Goal: Task Accomplishment & Management: Manage account settings

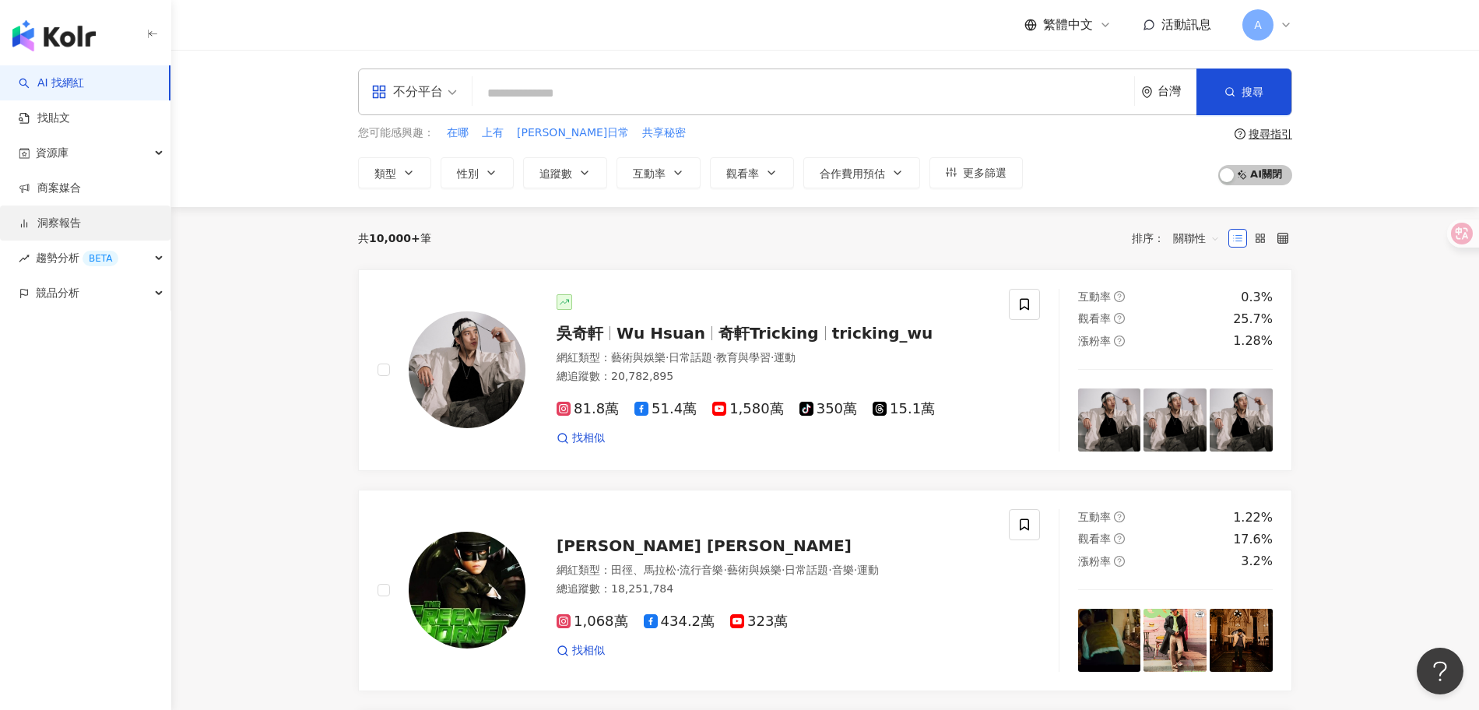
click at [76, 220] on link "洞察報告" at bounding box center [50, 224] width 62 height 16
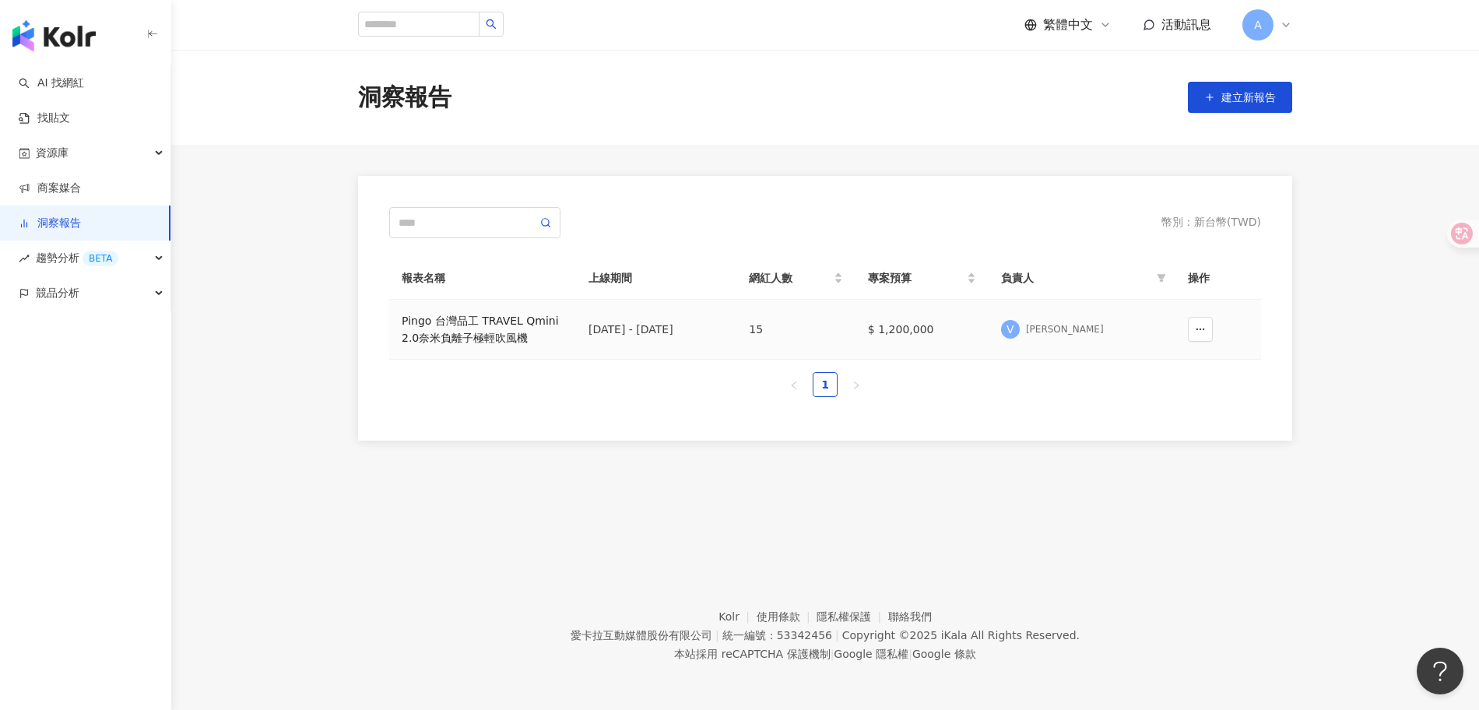
click at [532, 325] on div "Pingo 台灣品工 TRAVEL Qmini 2.0奈米負離子極輕吹風機" at bounding box center [483, 329] width 162 height 34
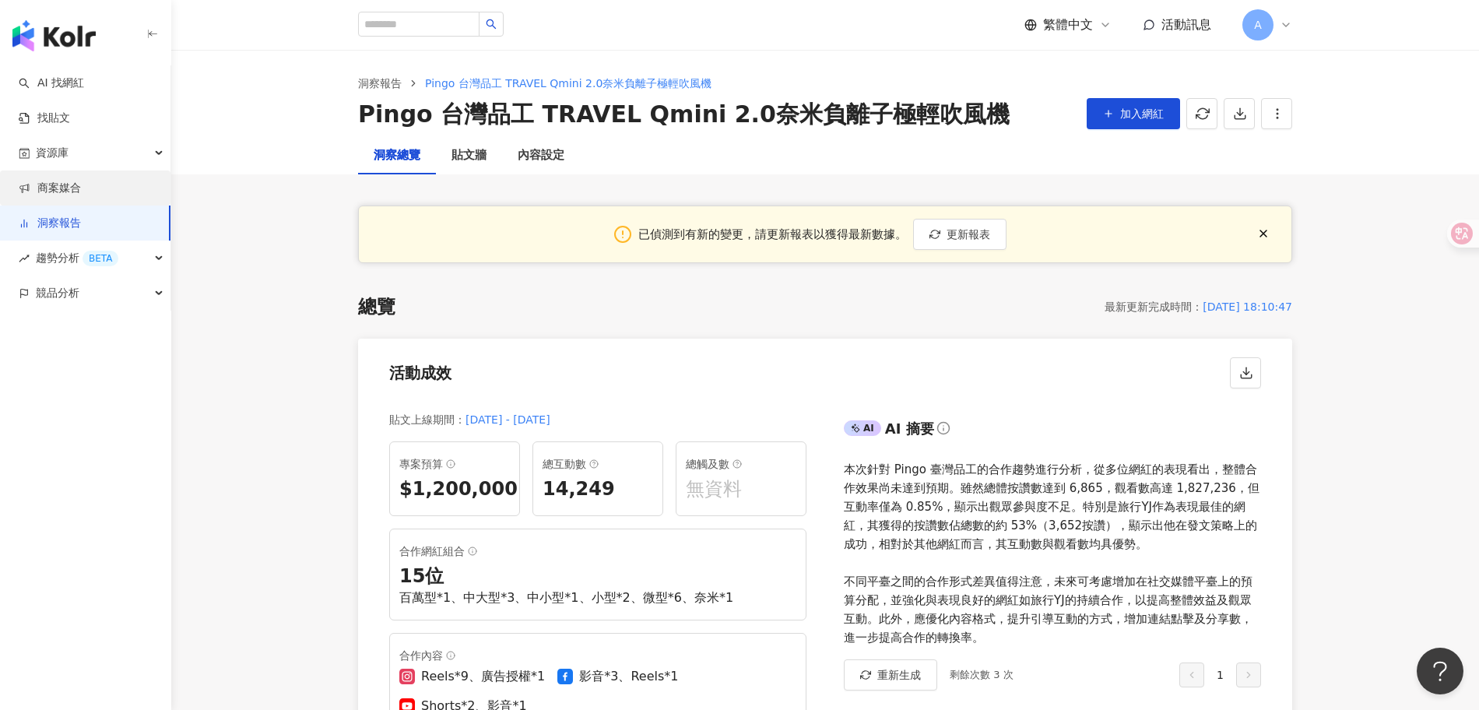
click at [81, 188] on link "商案媒合" at bounding box center [50, 189] width 62 height 16
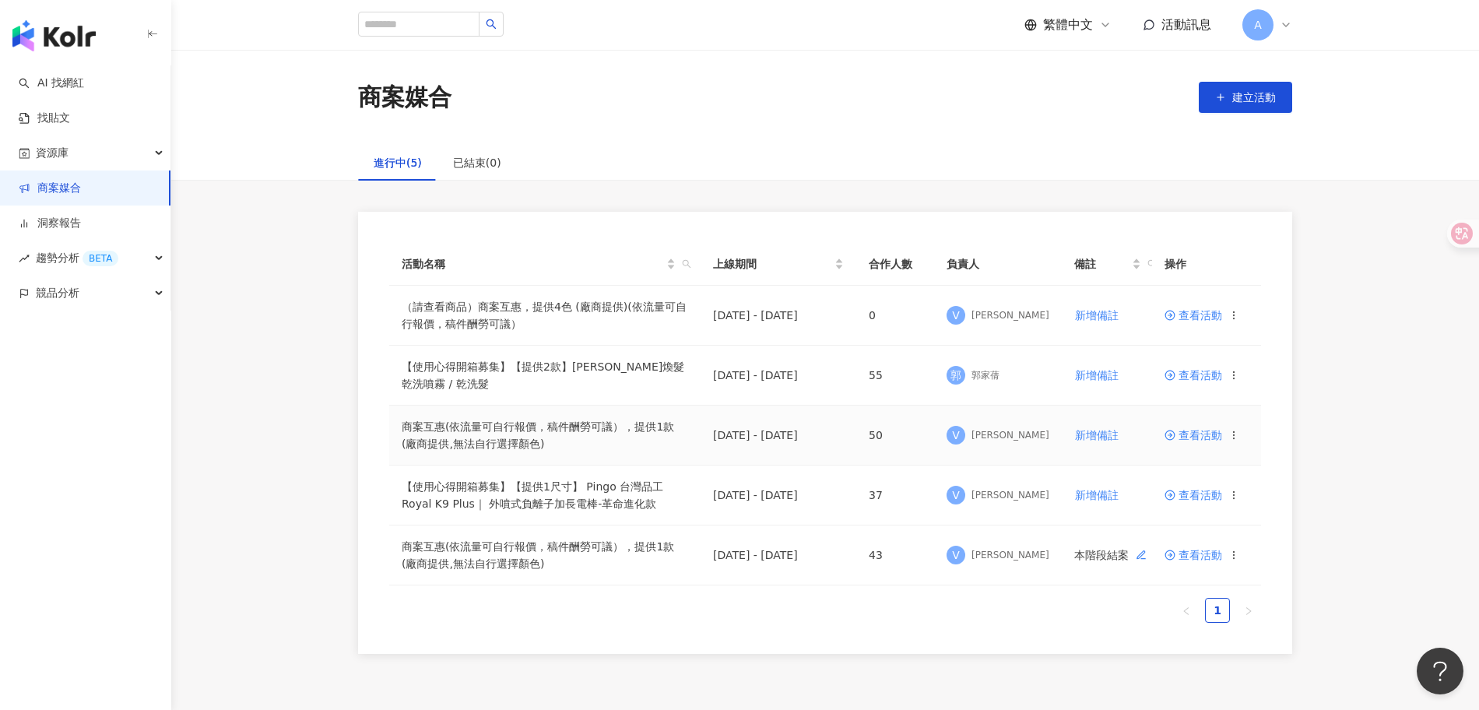
click at [1196, 433] on span "查看活動" at bounding box center [1193, 435] width 58 height 11
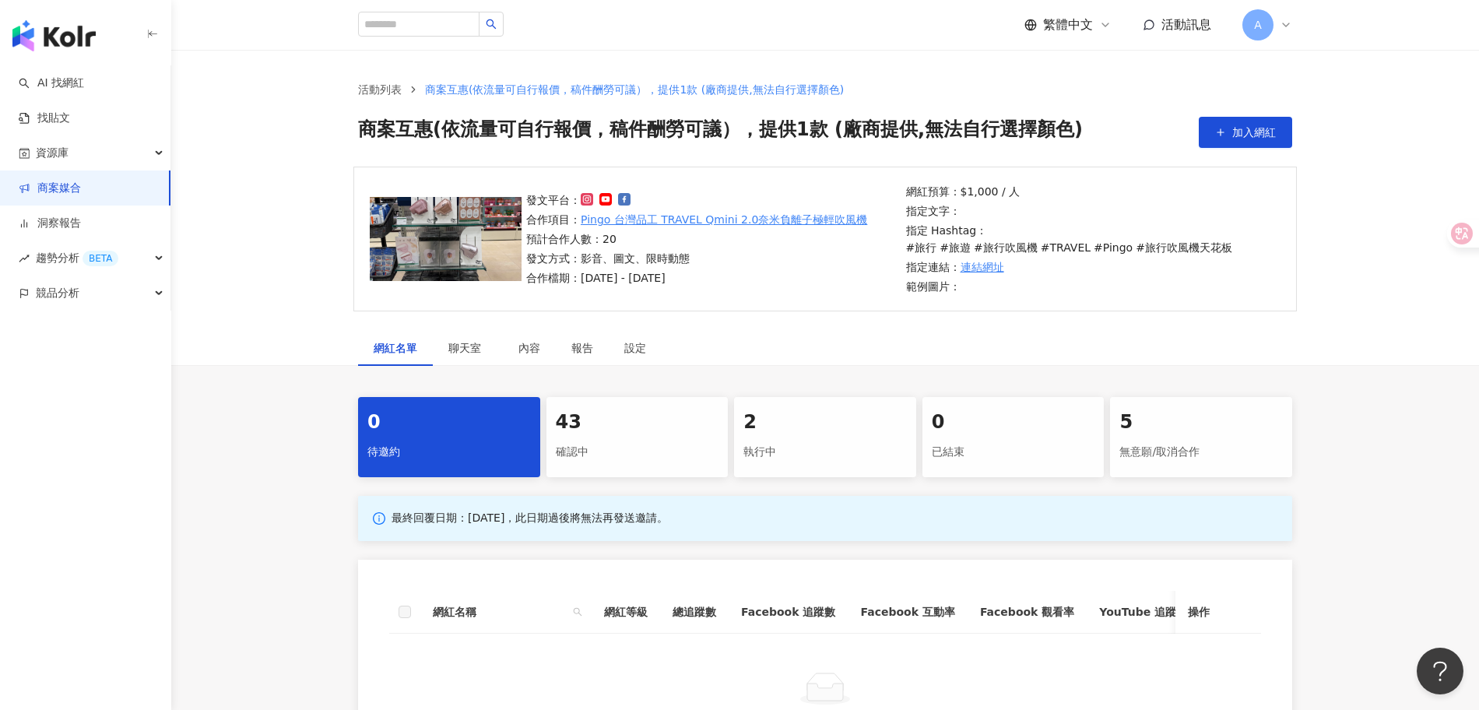
click at [644, 458] on div "確認中" at bounding box center [637, 452] width 163 height 26
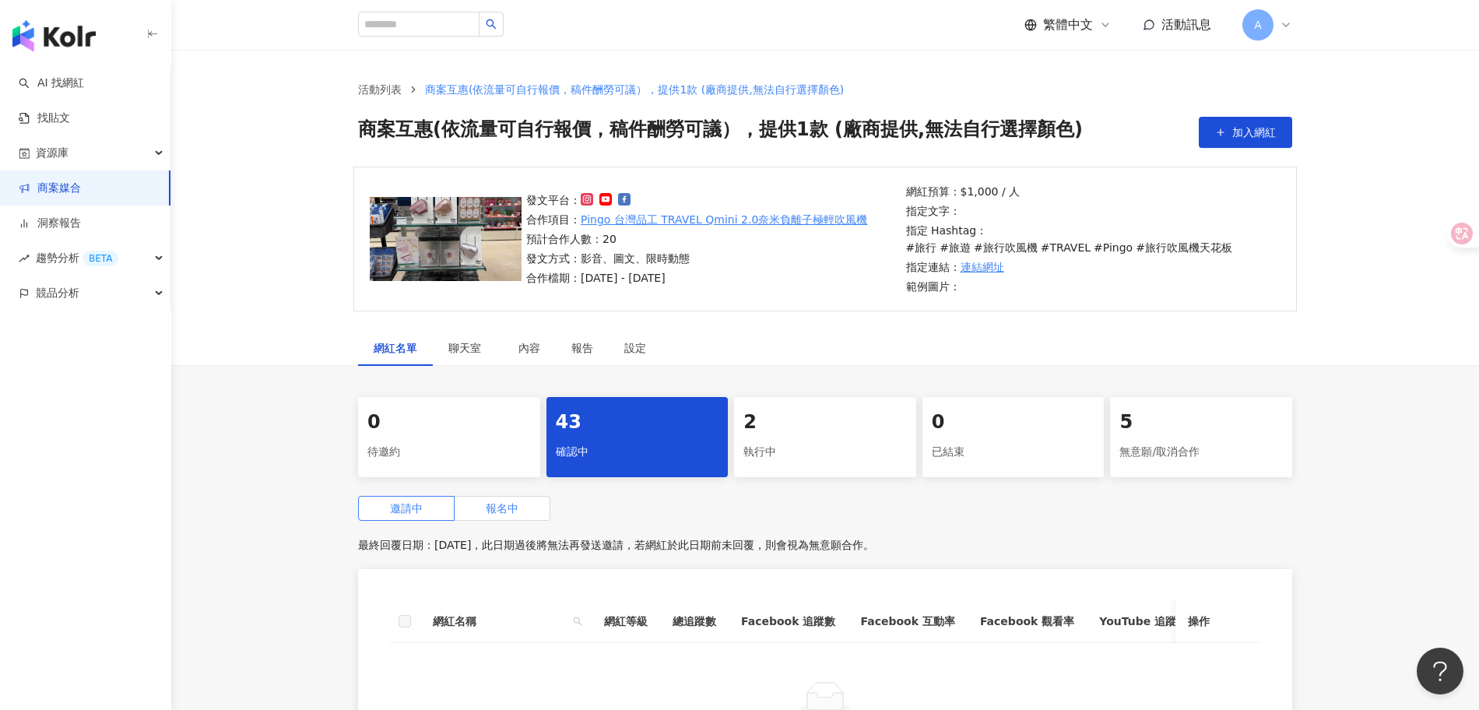
click at [476, 508] on label "報名中" at bounding box center [503, 508] width 96 height 25
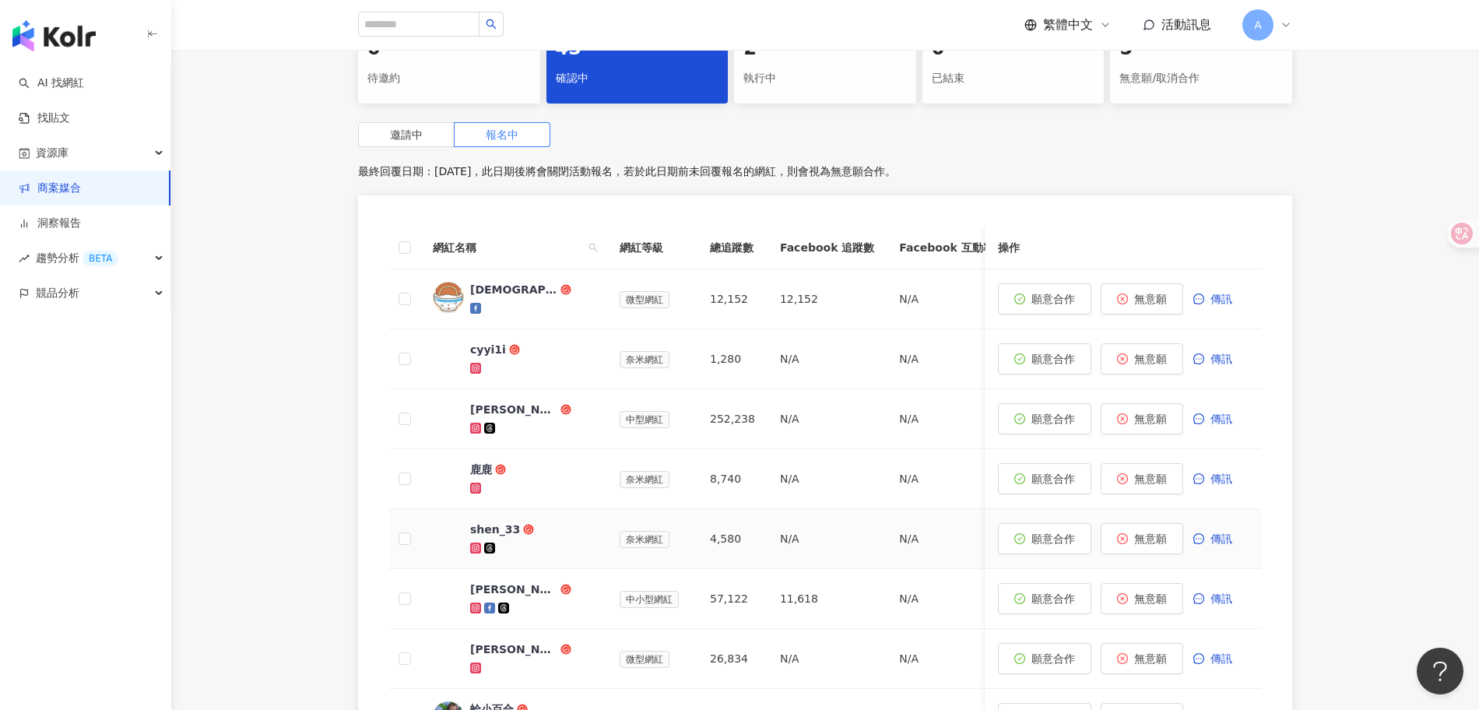
scroll to position [377, 0]
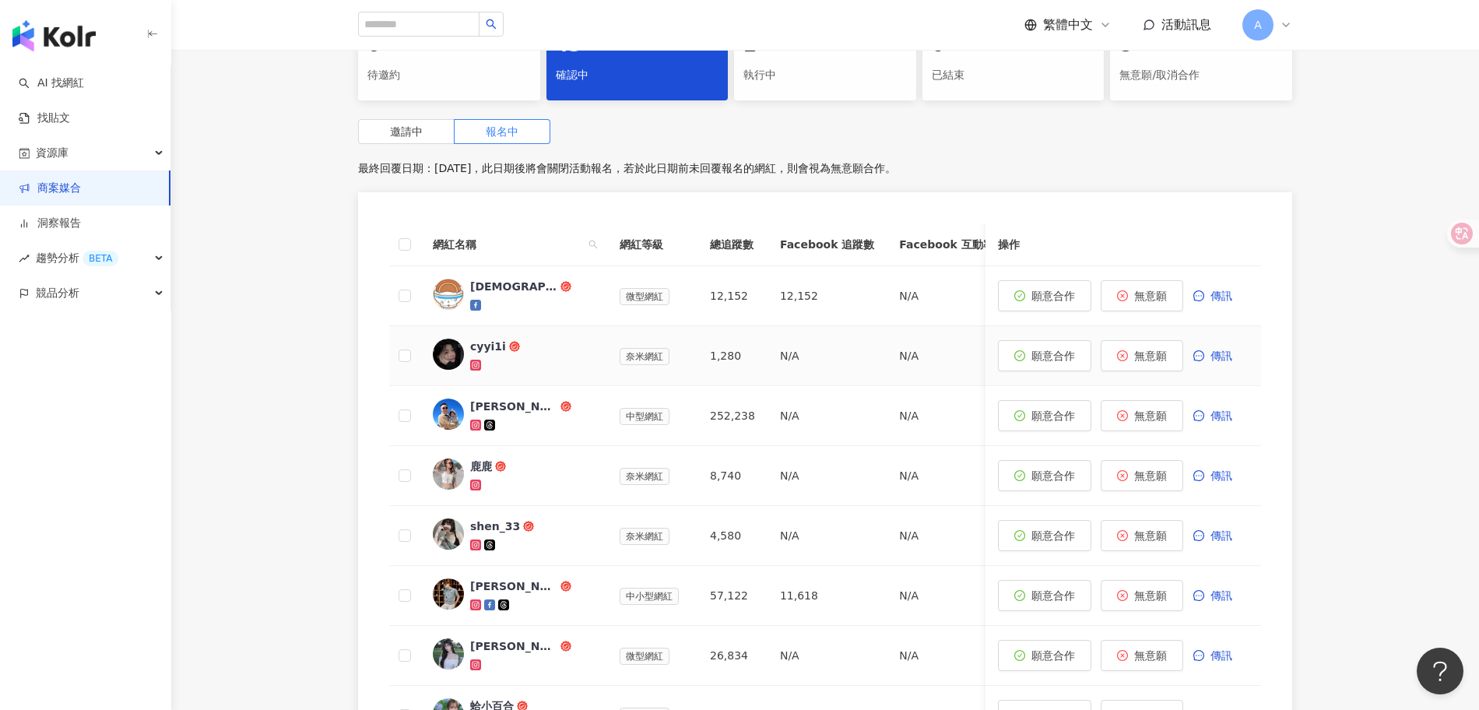
click at [485, 341] on div "cyyi1i" at bounding box center [488, 347] width 36 height 16
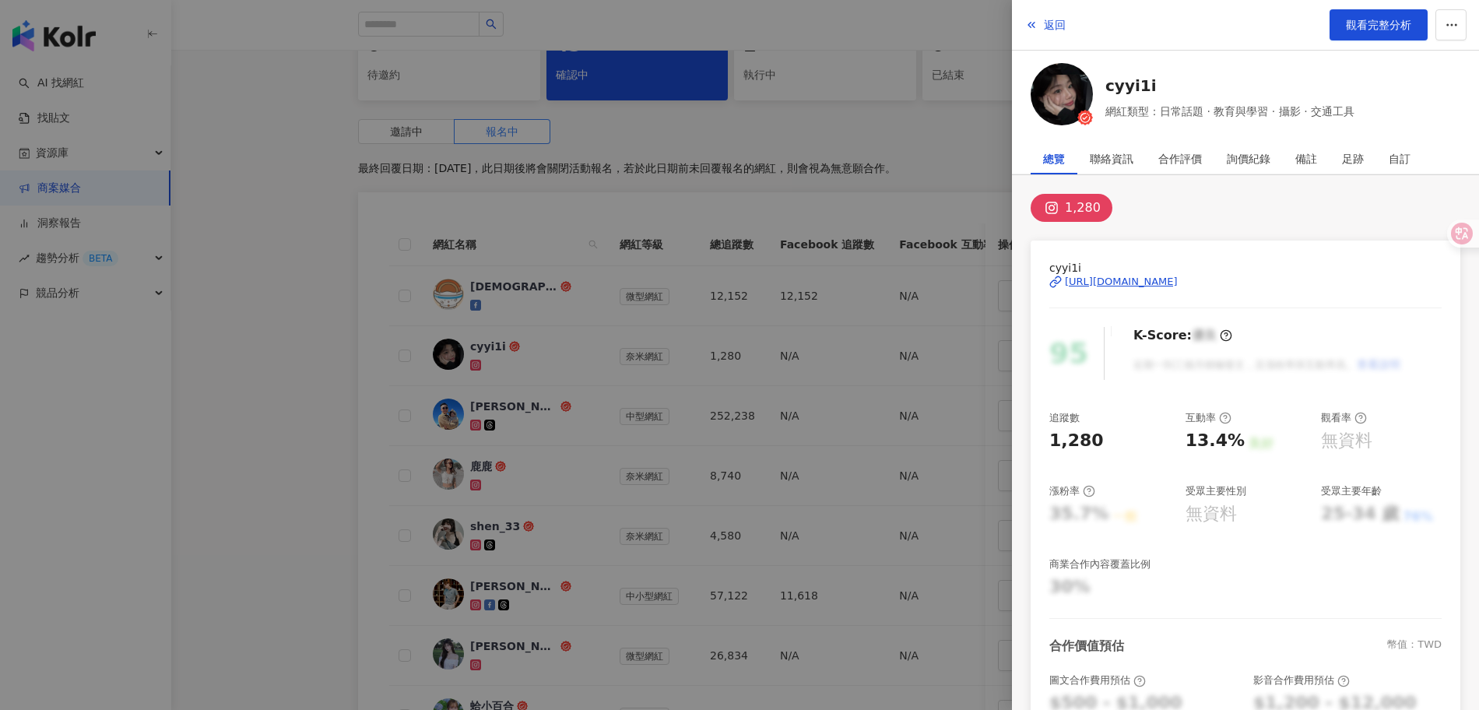
click at [1172, 278] on div "[URL][DOMAIN_NAME]" at bounding box center [1121, 282] width 113 height 14
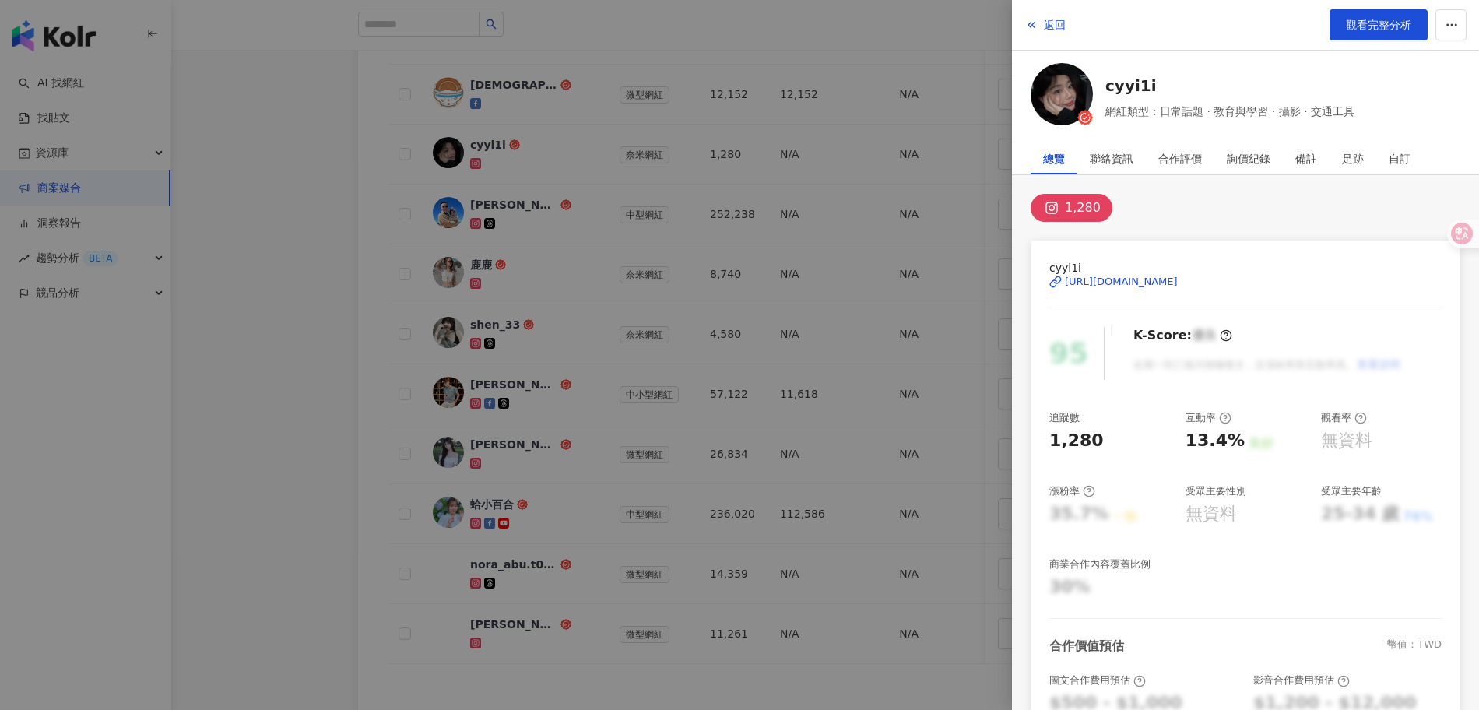
scroll to position [582, 0]
click at [941, 209] on div at bounding box center [739, 355] width 1479 height 710
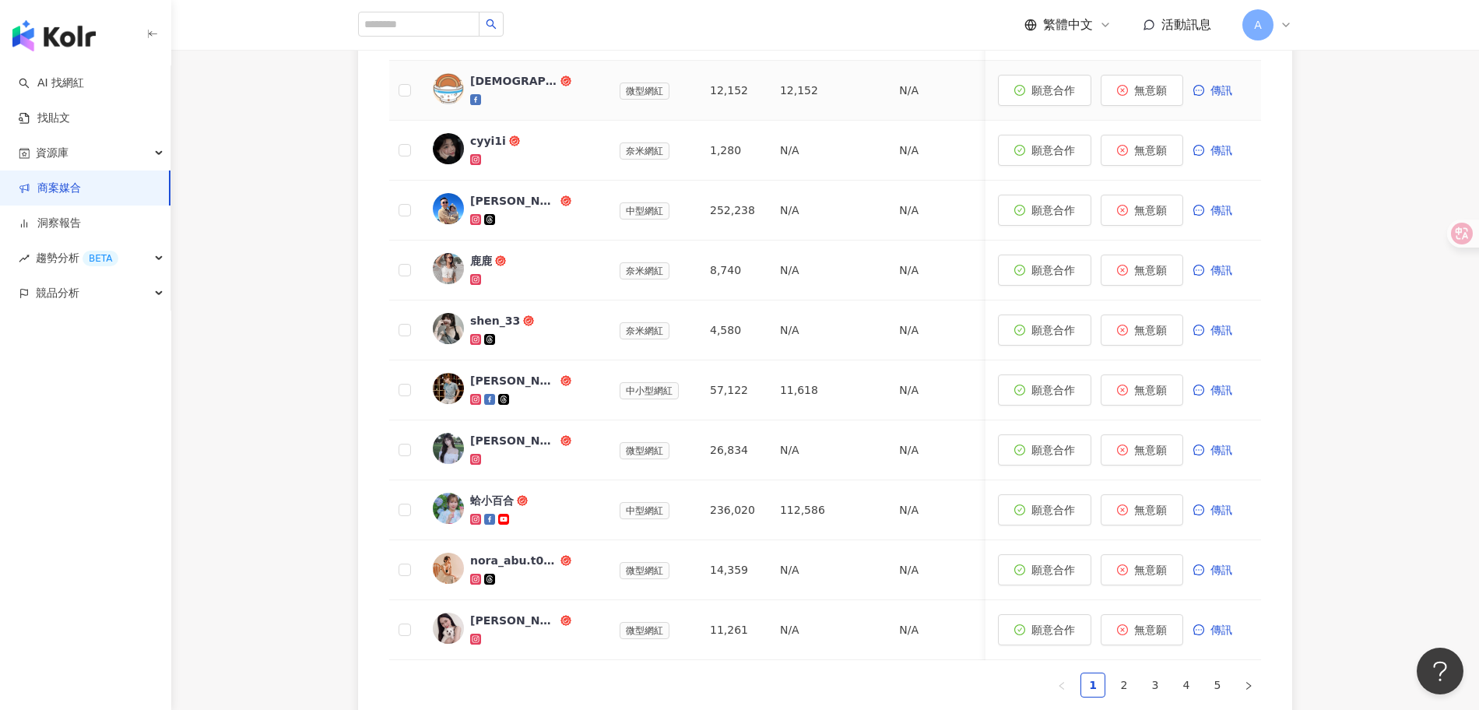
click at [507, 75] on div "[DEMOGRAPHIC_DATA]肉飯歸一教" at bounding box center [513, 81] width 87 height 16
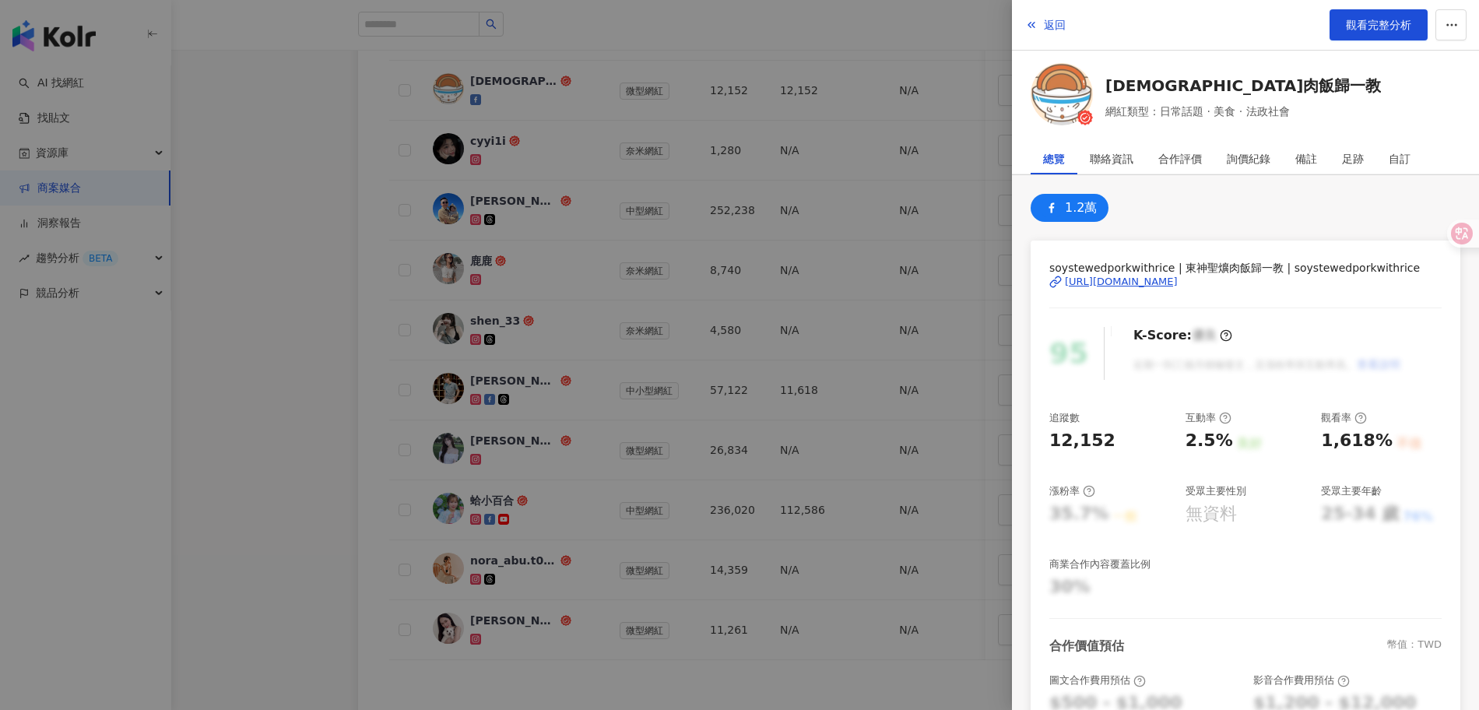
click at [1178, 283] on div "[URL][DOMAIN_NAME]" at bounding box center [1121, 282] width 113 height 14
click at [915, 257] on div at bounding box center [739, 355] width 1479 height 710
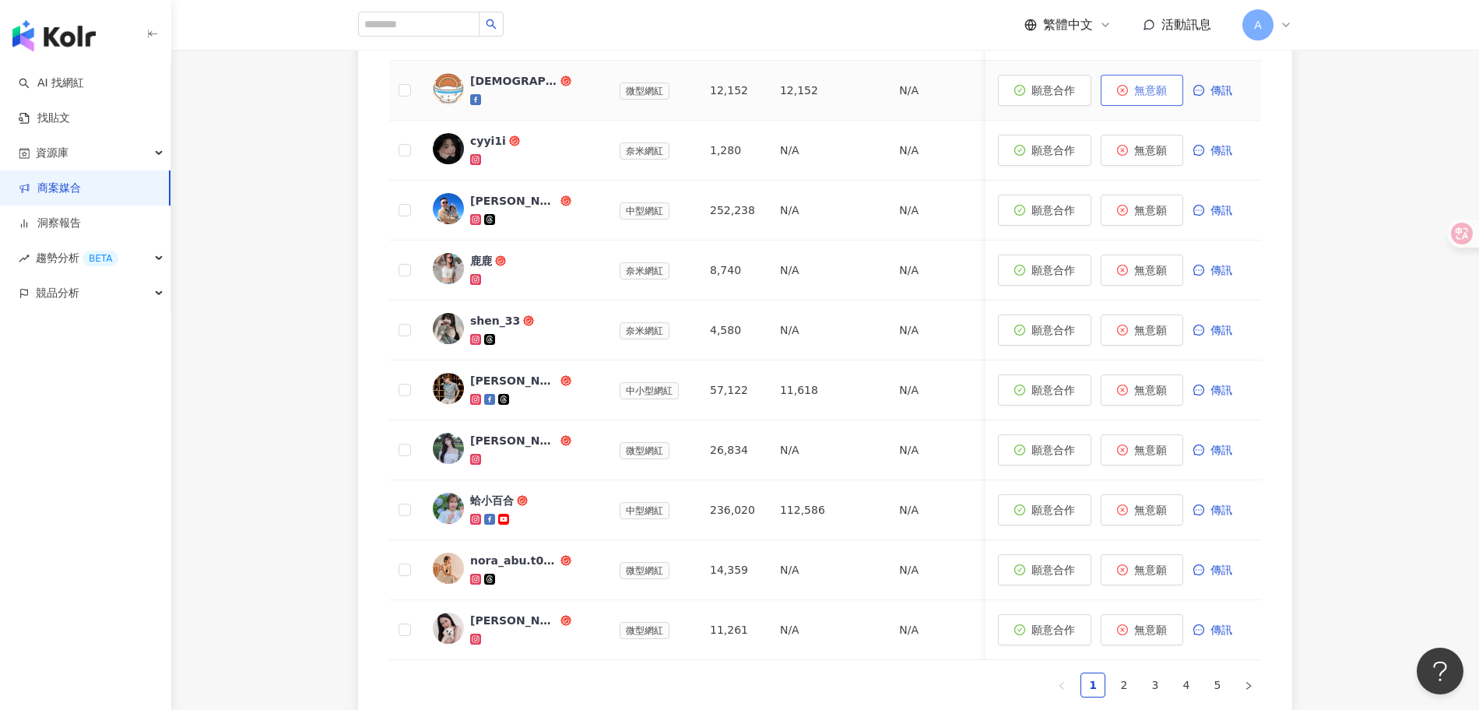
click at [1149, 85] on span "無意願" at bounding box center [1150, 90] width 33 height 12
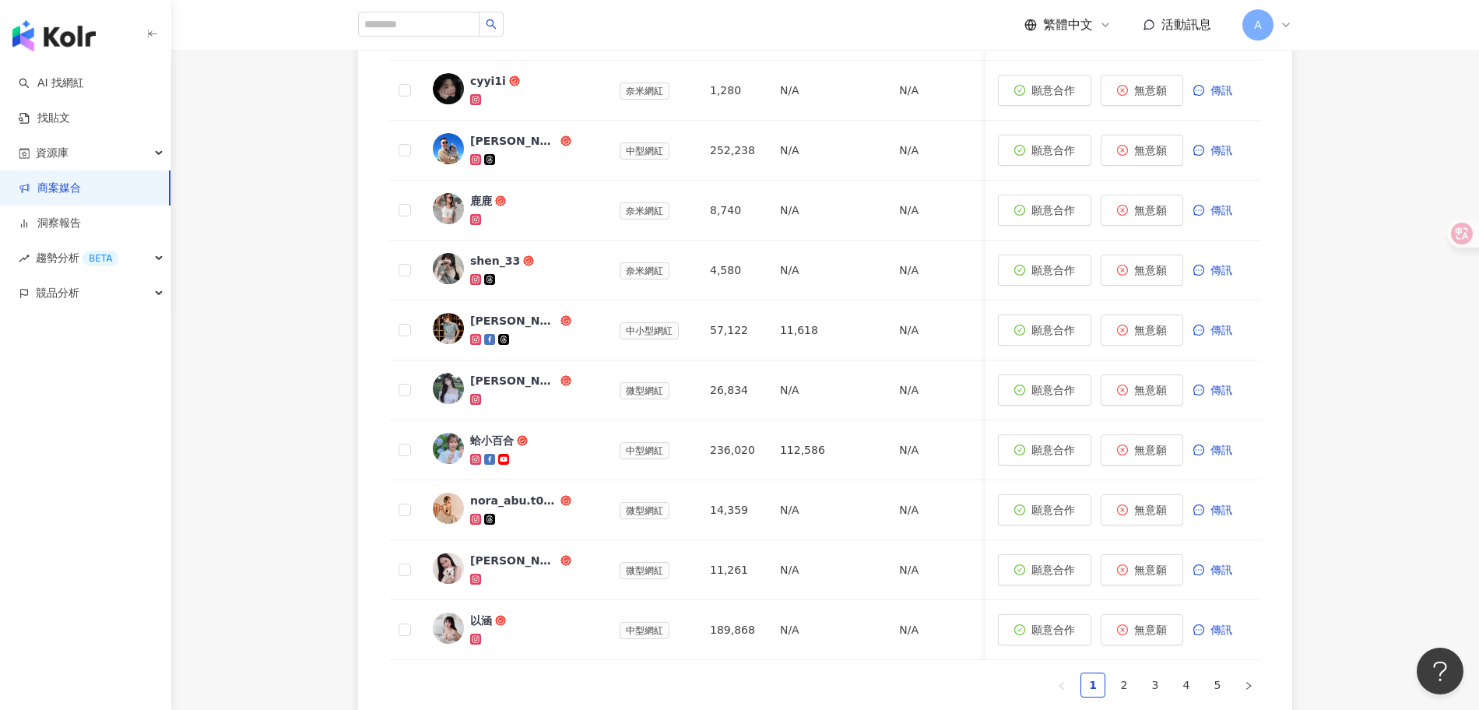
click at [63, 186] on link "商案媒合" at bounding box center [50, 189] width 62 height 16
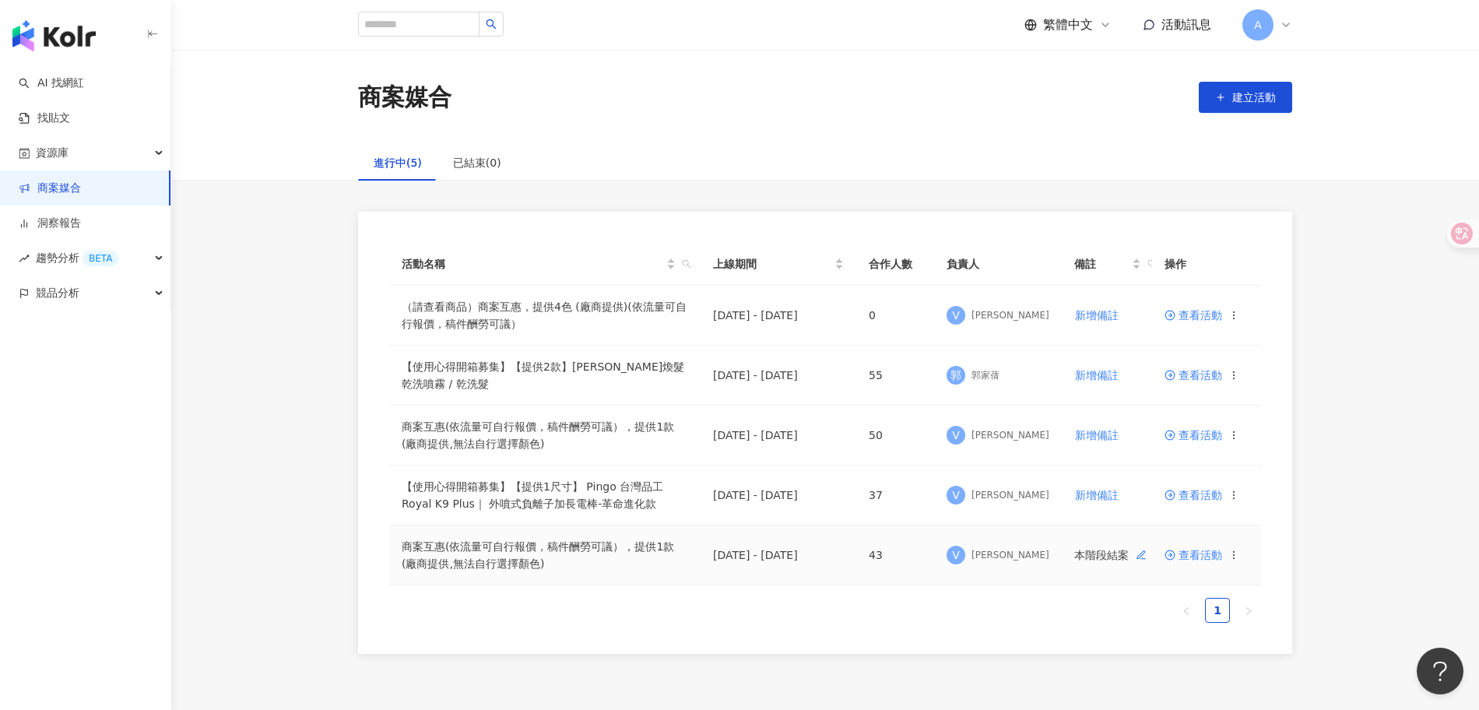
scroll to position [110, 0]
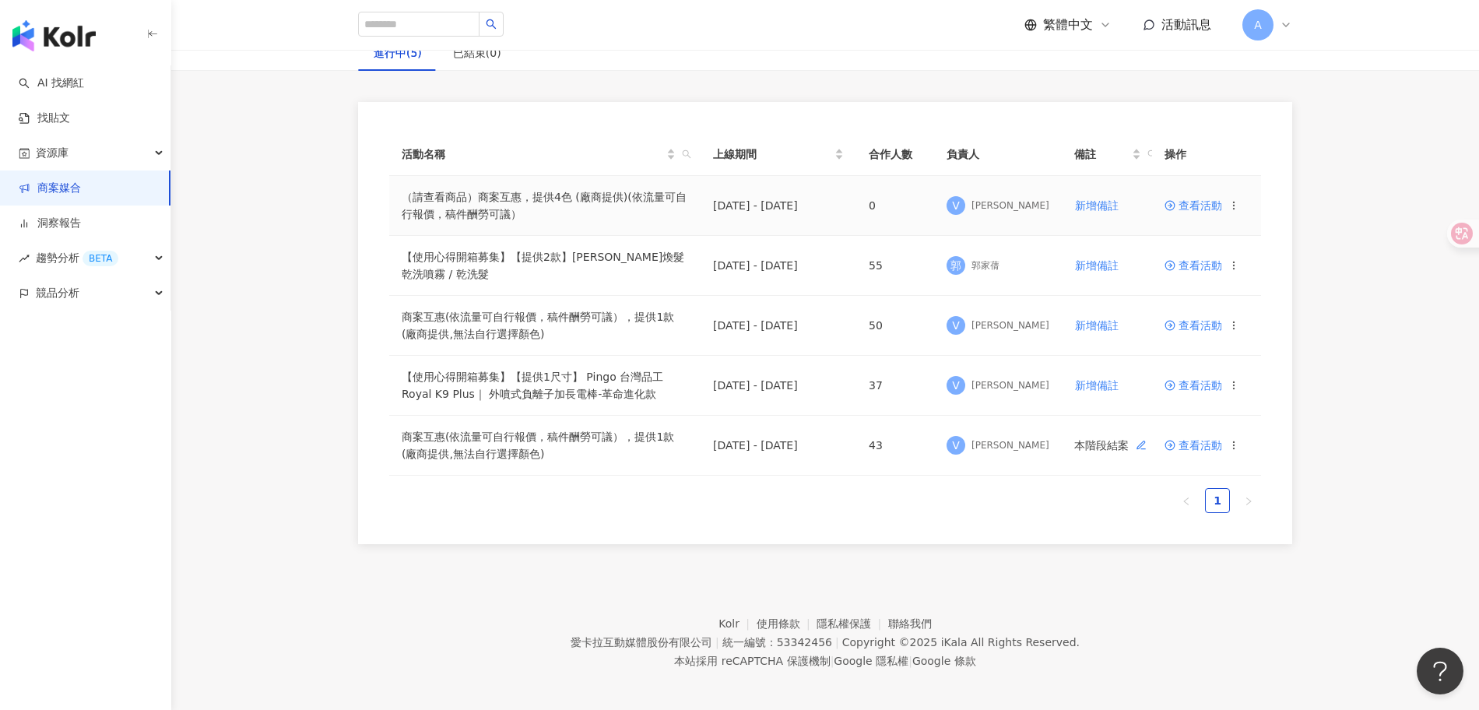
click at [1206, 206] on span "查看活動" at bounding box center [1193, 205] width 58 height 11
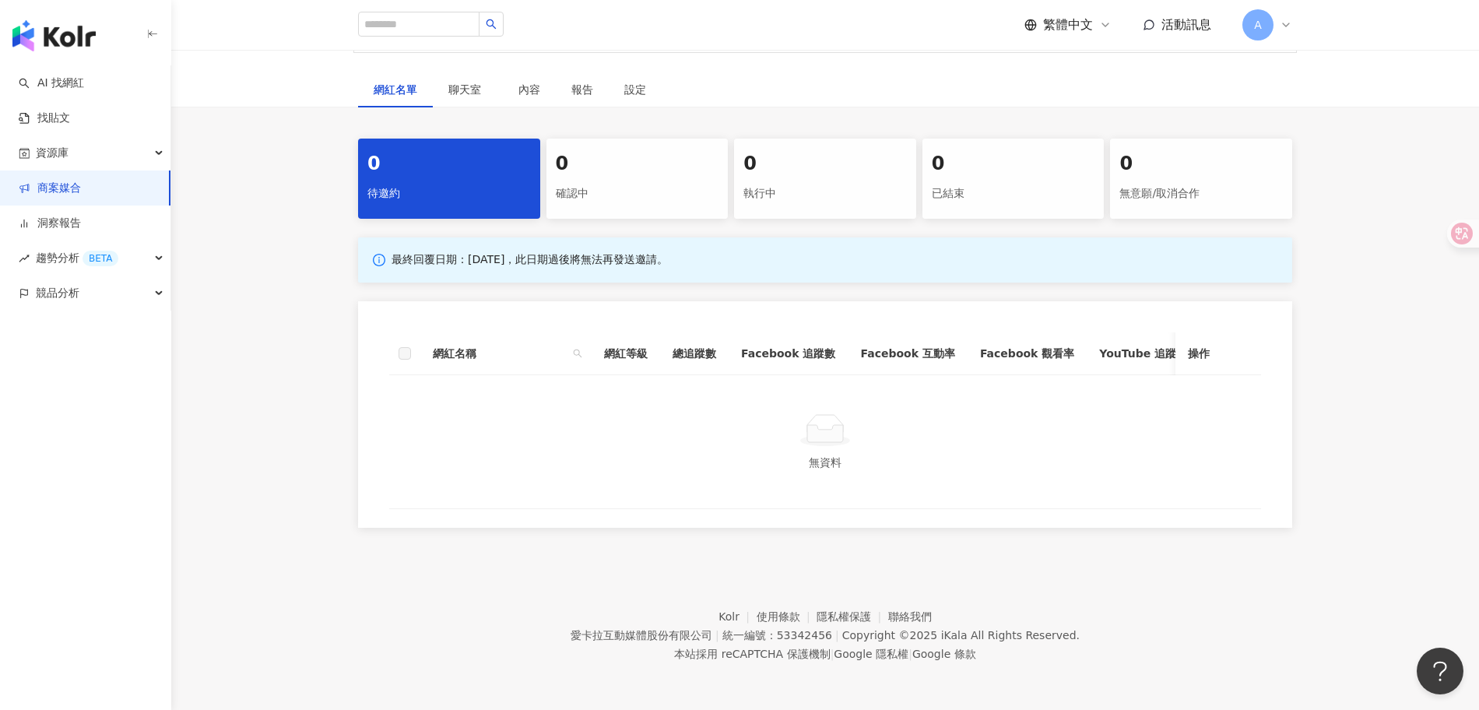
scroll to position [251, 0]
click at [641, 91] on div "設定" at bounding box center [635, 90] width 53 height 36
click at [637, 81] on div "設定" at bounding box center [635, 89] width 22 height 17
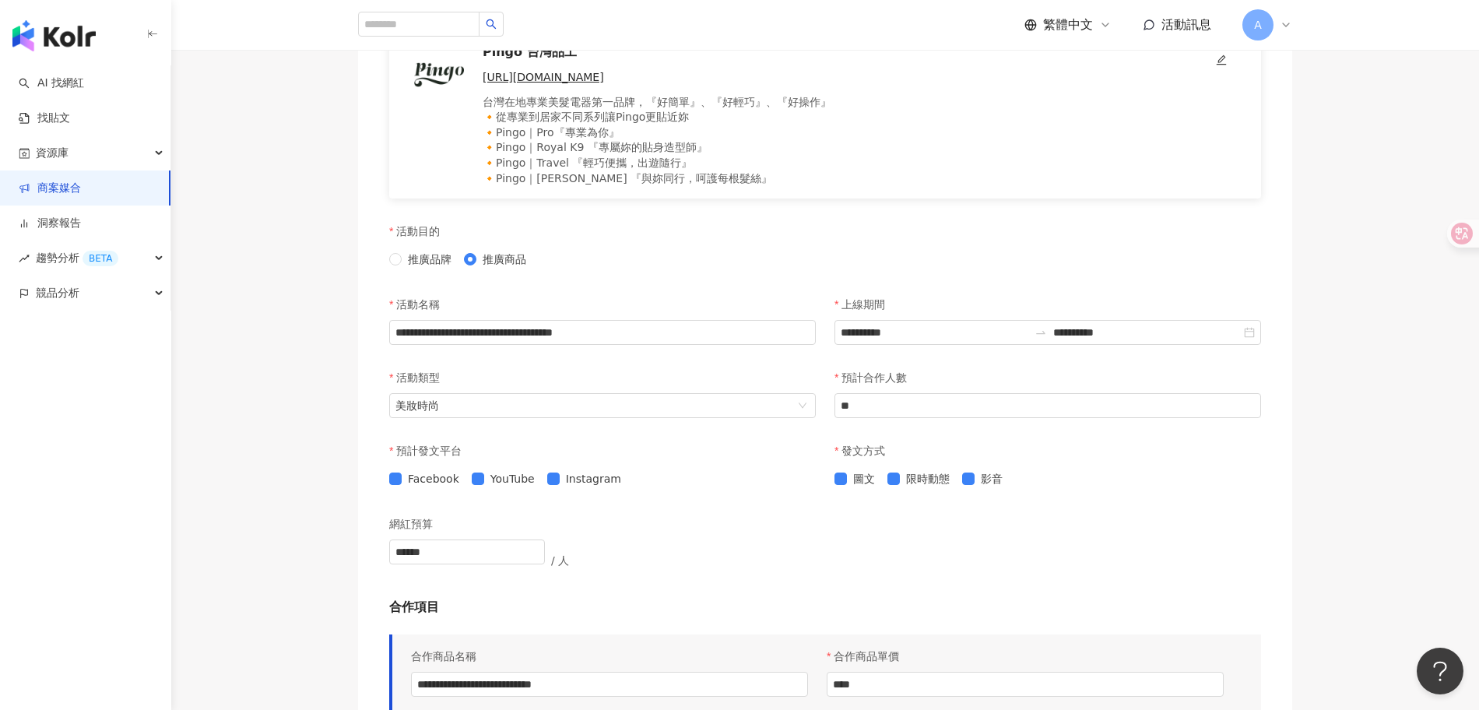
scroll to position [498, 0]
click at [705, 332] on input "**********" at bounding box center [602, 330] width 427 height 25
drag, startPoint x: 618, startPoint y: 328, endPoint x: 830, endPoint y: 332, distance: 212.5
click at [830, 332] on div "**********" at bounding box center [825, 323] width 890 height 73
drag, startPoint x: 514, startPoint y: 330, endPoint x: 400, endPoint y: 326, distance: 113.7
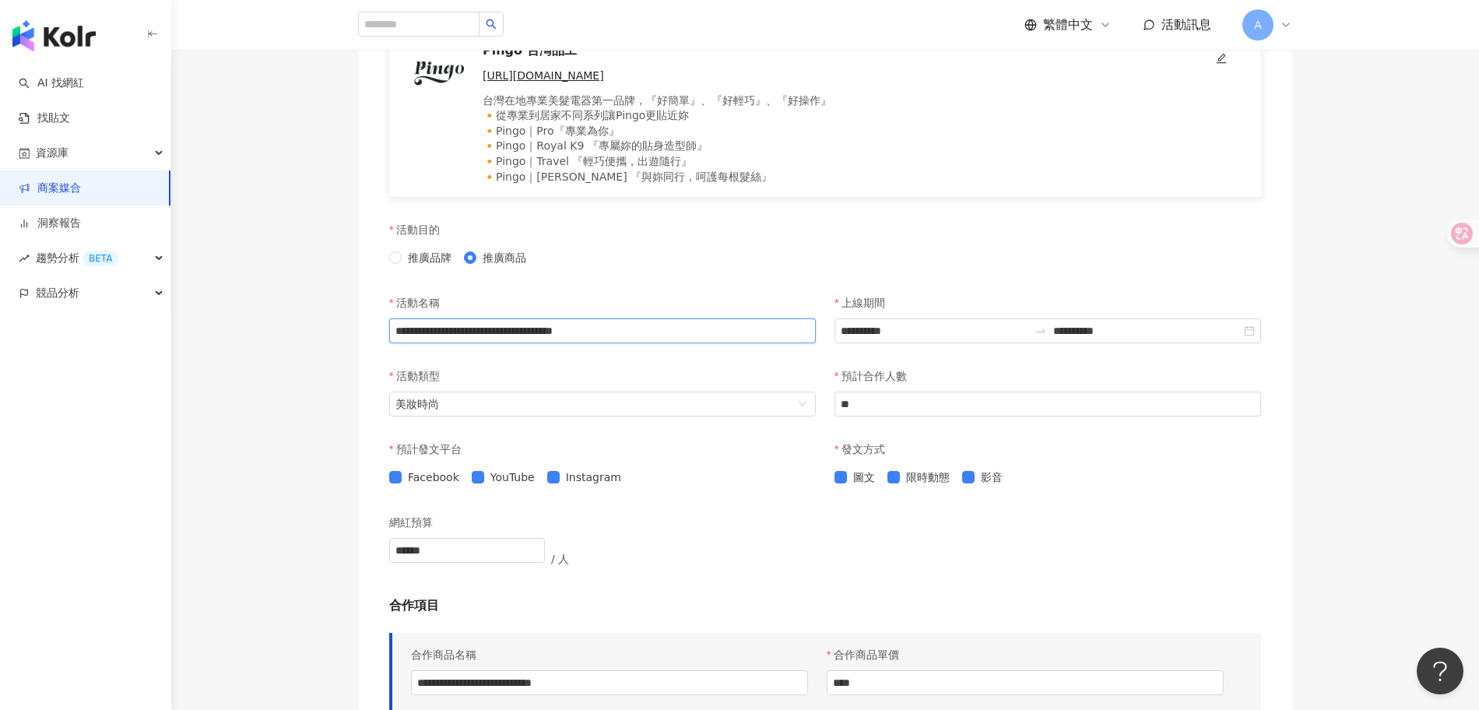
click at [400, 326] on input "**********" at bounding box center [602, 330] width 427 height 25
paste input "******"
drag, startPoint x: 672, startPoint y: 330, endPoint x: 890, endPoint y: 335, distance: 217.2
click at [890, 335] on div "**********" at bounding box center [825, 323] width 890 height 73
drag, startPoint x: 673, startPoint y: 331, endPoint x: 697, endPoint y: 331, distance: 23.4
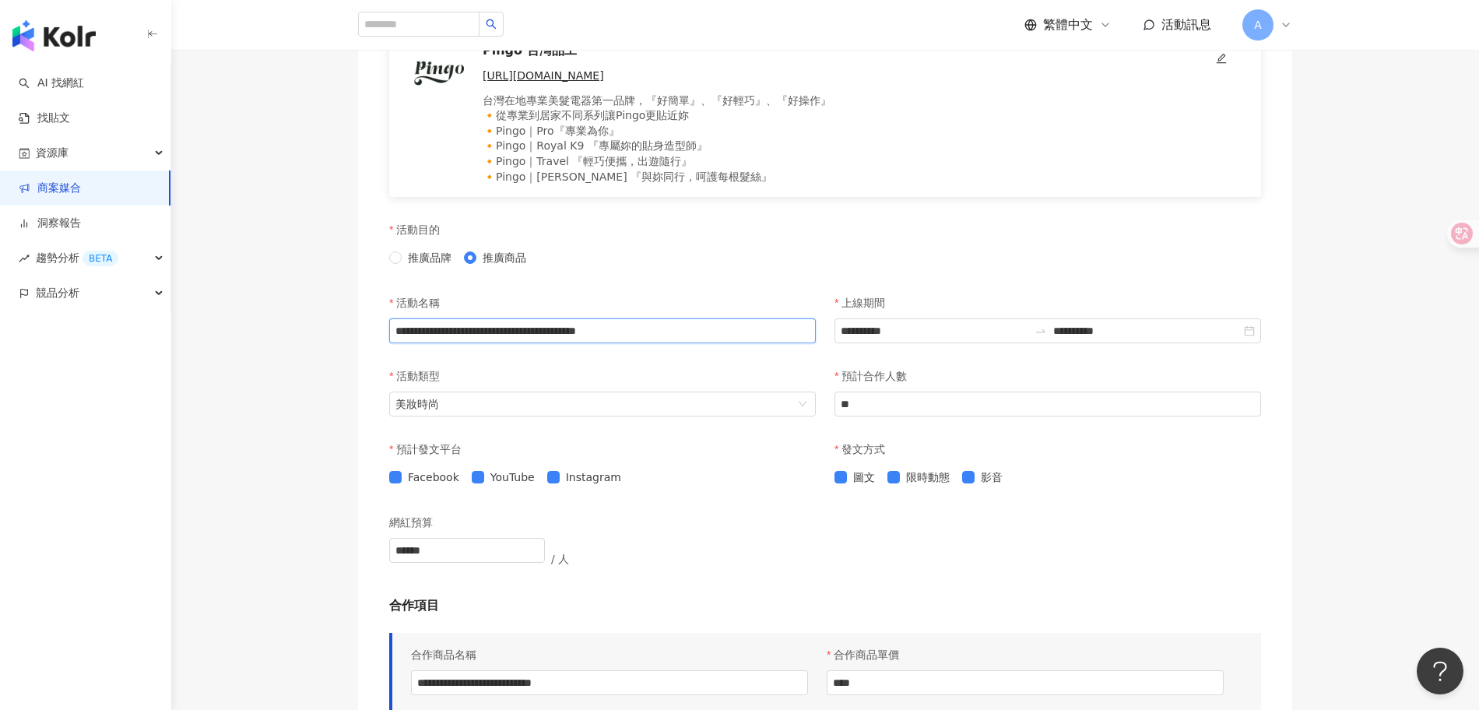
click at [697, 331] on input "**********" at bounding box center [602, 330] width 427 height 25
drag, startPoint x: 671, startPoint y: 329, endPoint x: 852, endPoint y: 336, distance: 181.5
click at [852, 336] on div "**********" at bounding box center [825, 323] width 890 height 73
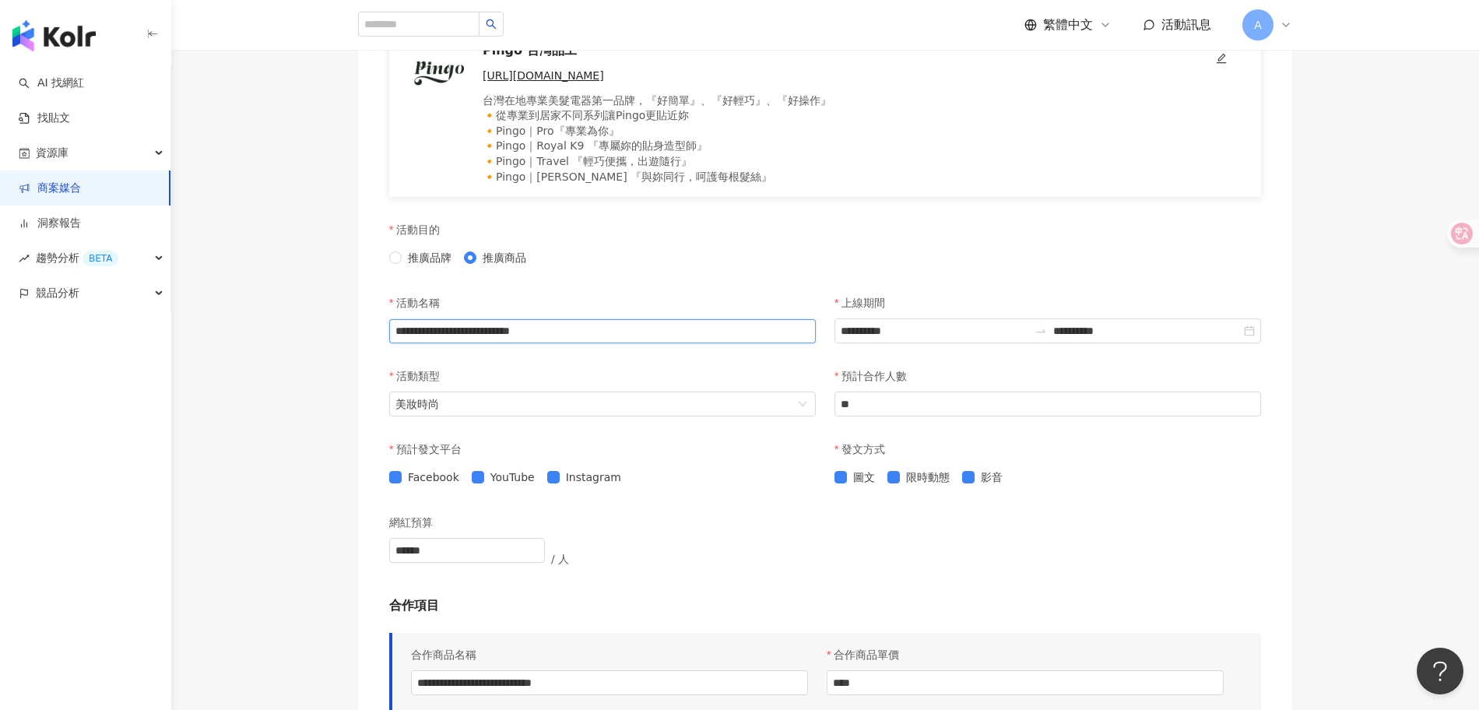
type input "**********"
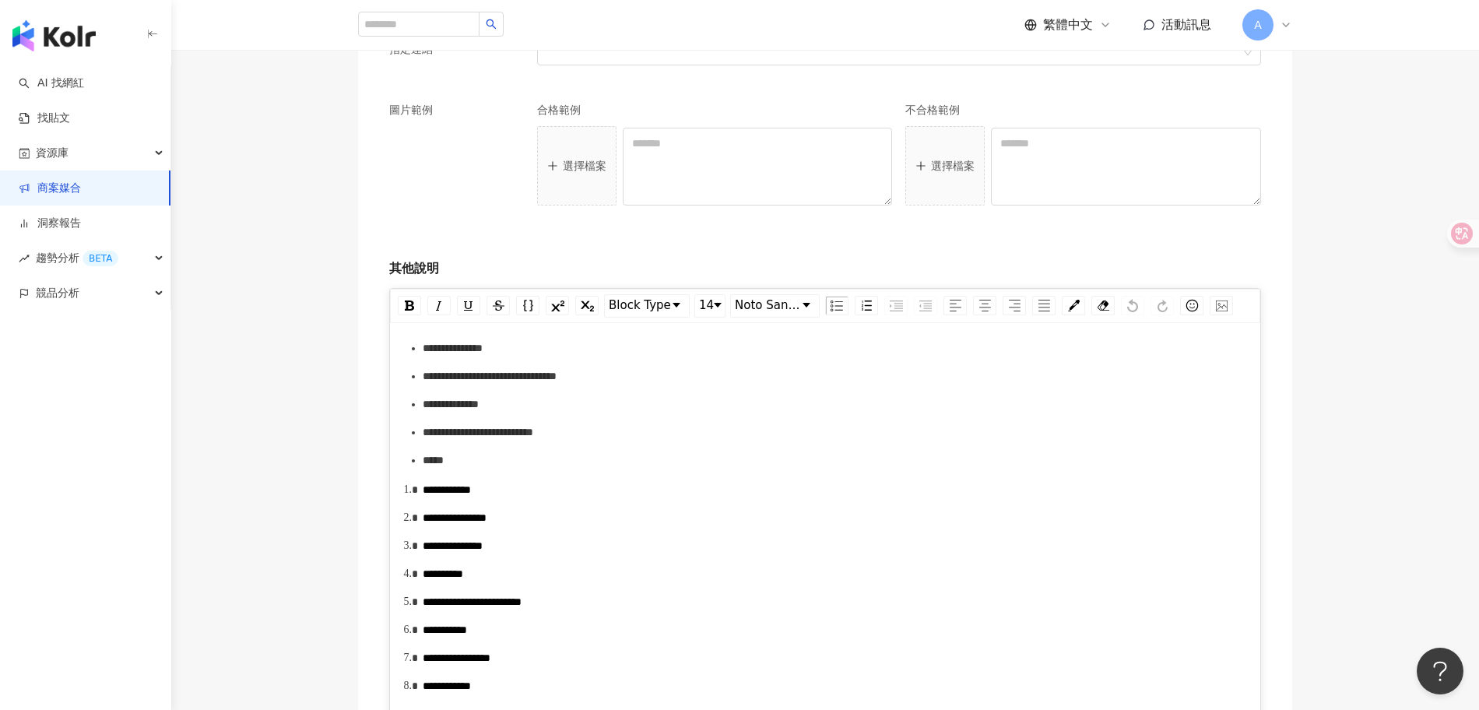
scroll to position [2832, 0]
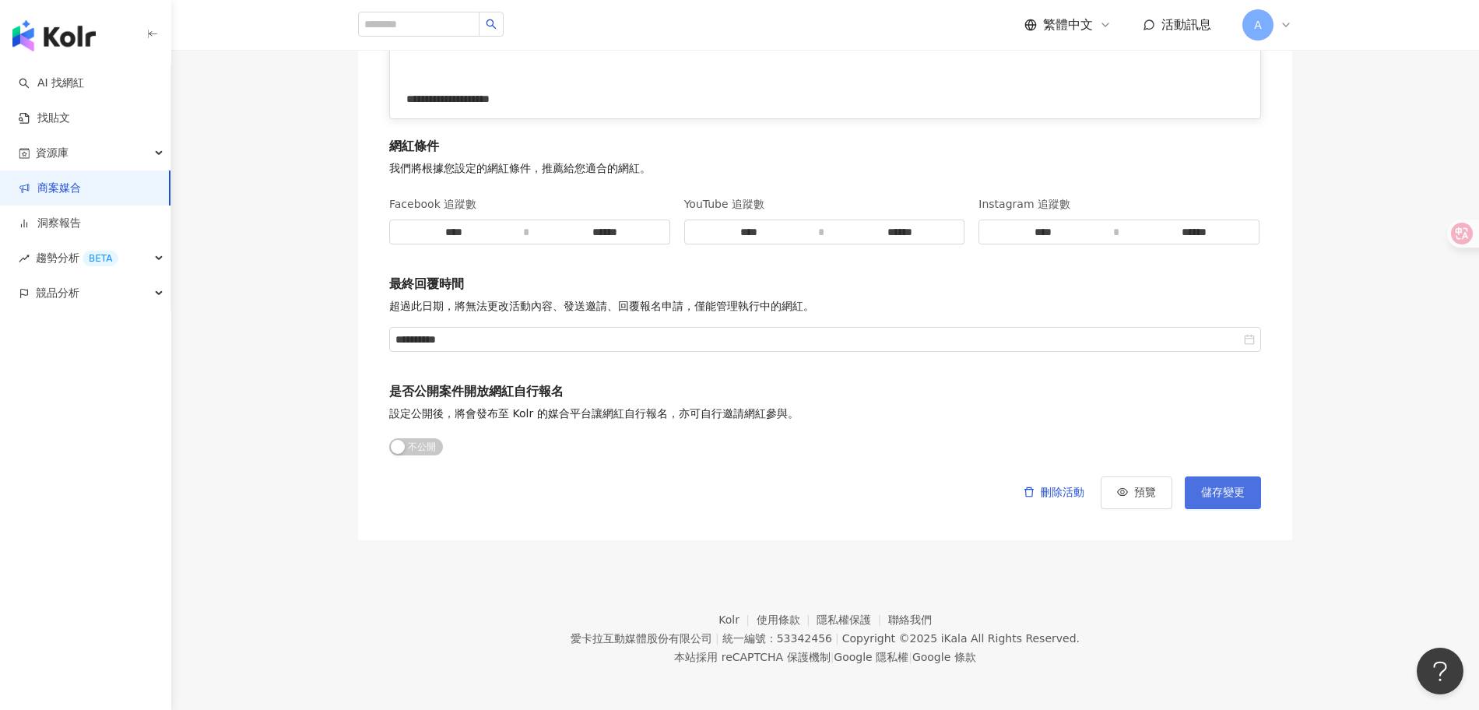
click at [1222, 489] on span "儲存變更" at bounding box center [1223, 492] width 44 height 12
click at [423, 446] on span "公開 不公開" at bounding box center [416, 446] width 54 height 17
click at [661, 490] on div "刪除活動 預覽 儲存變更" at bounding box center [825, 492] width 872 height 33
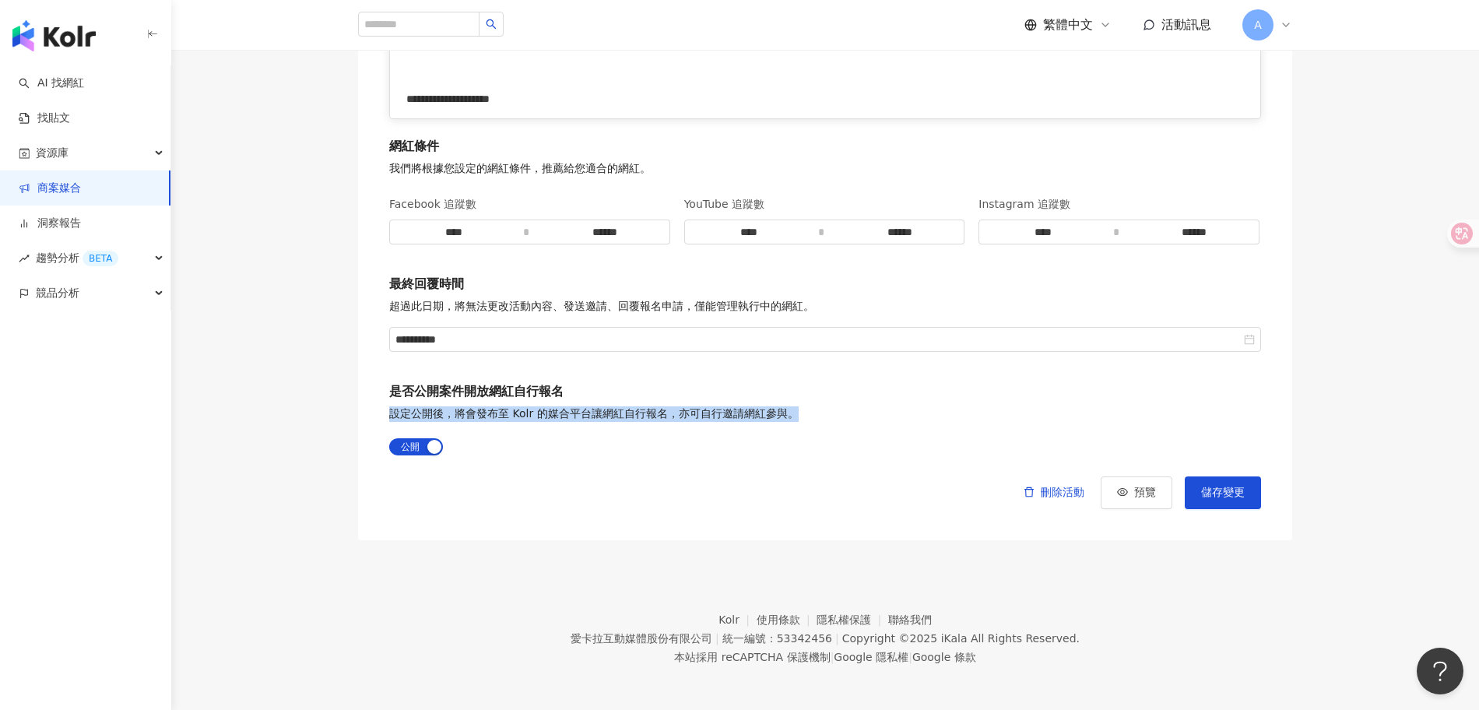
drag, startPoint x: 391, startPoint y: 413, endPoint x: 799, endPoint y: 415, distance: 407.9
click at [799, 415] on div "是否公開案件開放網紅自行報名 設定公開後，將會發布至 Kolr 的媒合平台讓網紅自行報名，亦可自行邀請網紅參與。 公開 不公開" at bounding box center [825, 421] width 872 height 76
click at [916, 423] on div "是否公開案件開放網紅自行報名 設定公開後，將會發布至 Kolr 的媒合平台讓網紅自行報名，亦可自行邀請網紅參與。 公開 不公開" at bounding box center [825, 421] width 872 height 76
click at [1223, 490] on span "儲存變更" at bounding box center [1223, 492] width 44 height 12
click at [1222, 497] on span "儲存變更" at bounding box center [1223, 492] width 44 height 12
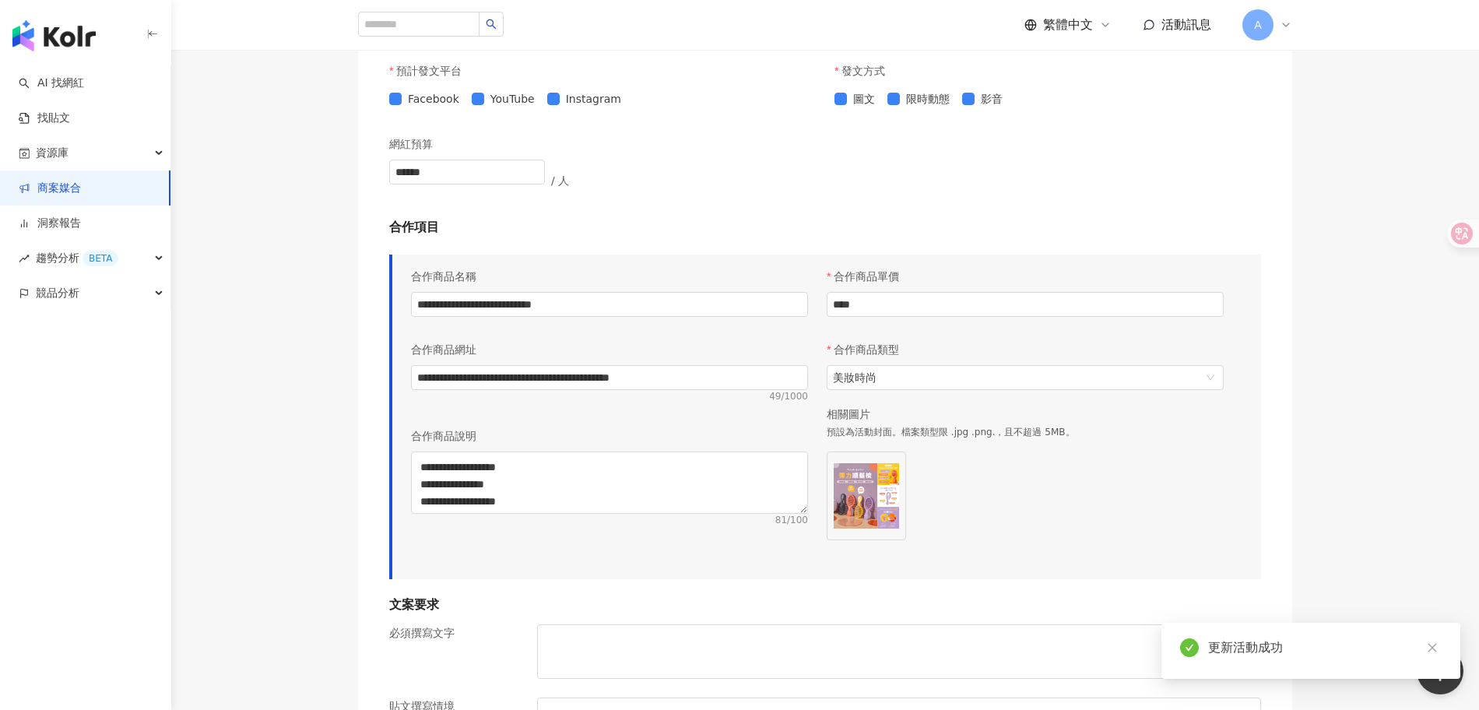
scroll to position [0, 0]
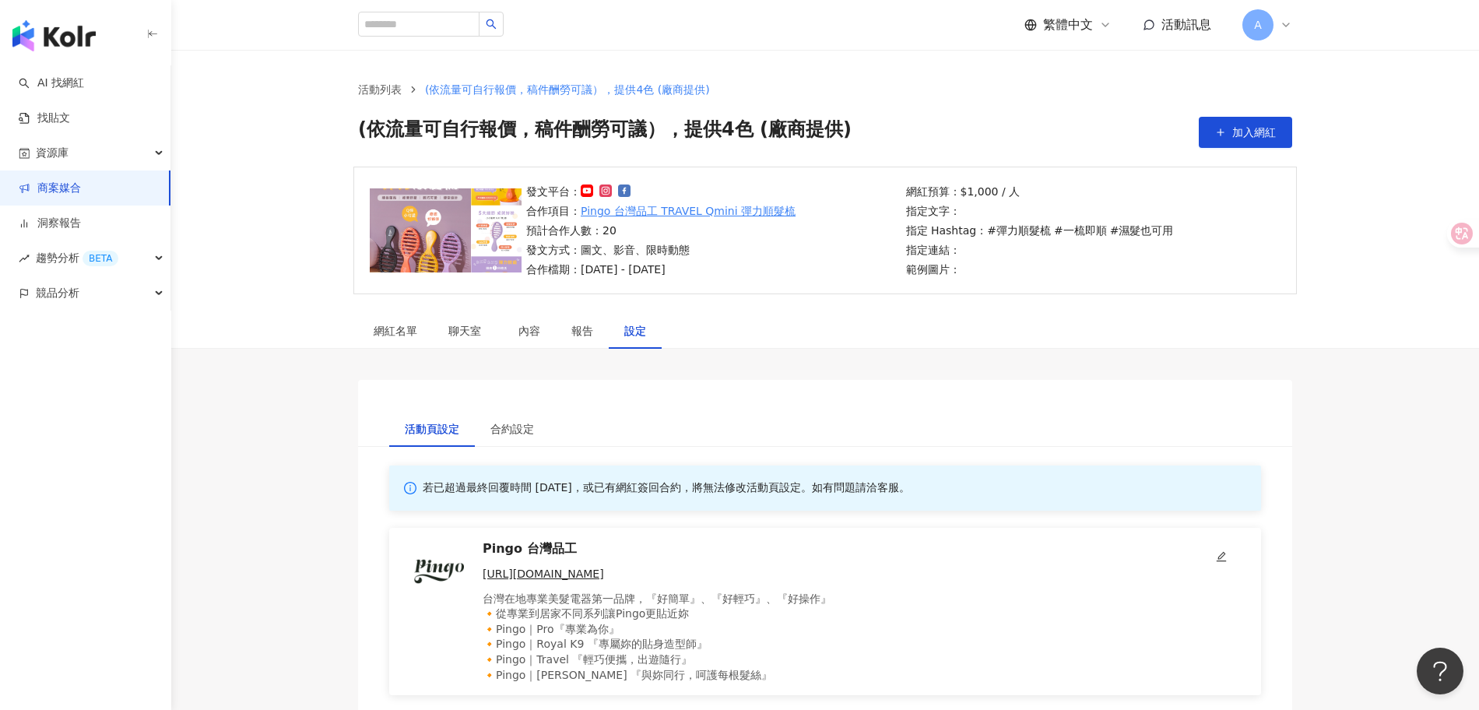
click at [80, 184] on link "商案媒合" at bounding box center [50, 189] width 62 height 16
